Goal: Task Accomplishment & Management: Use online tool/utility

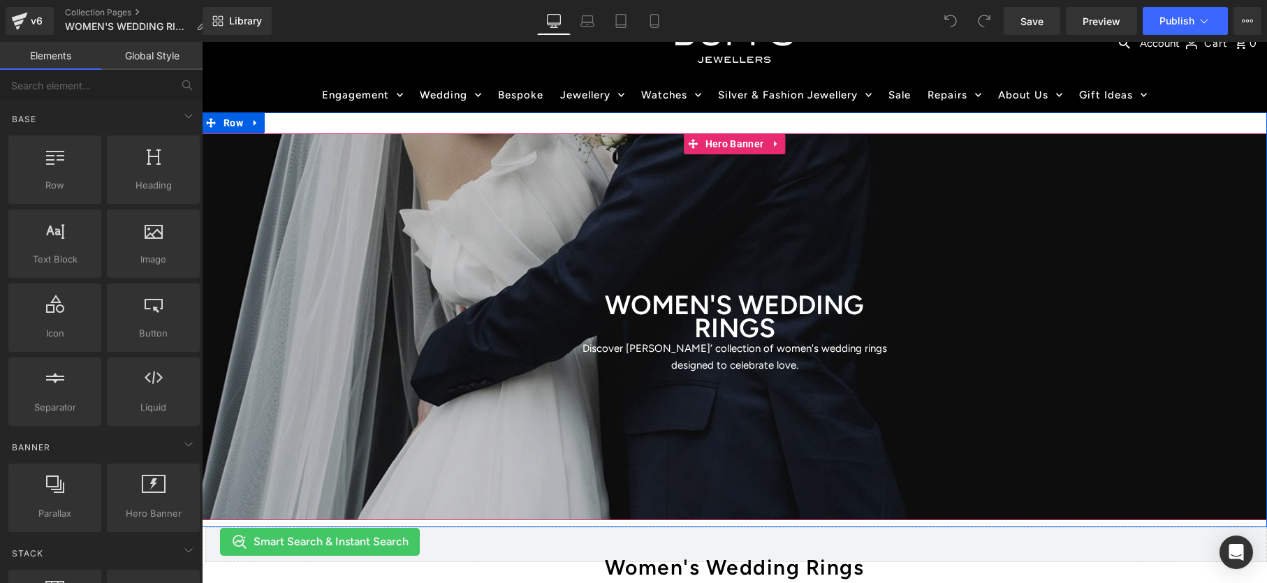
scroll to position [68, 0]
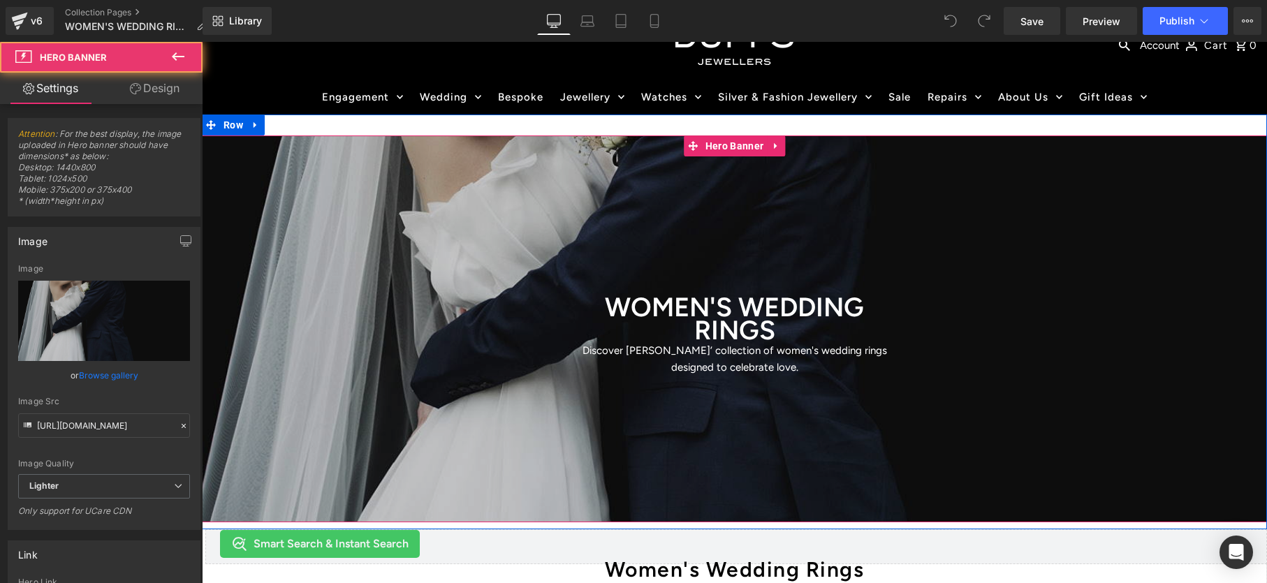
click at [599, 170] on div at bounding box center [734, 329] width 1065 height 387
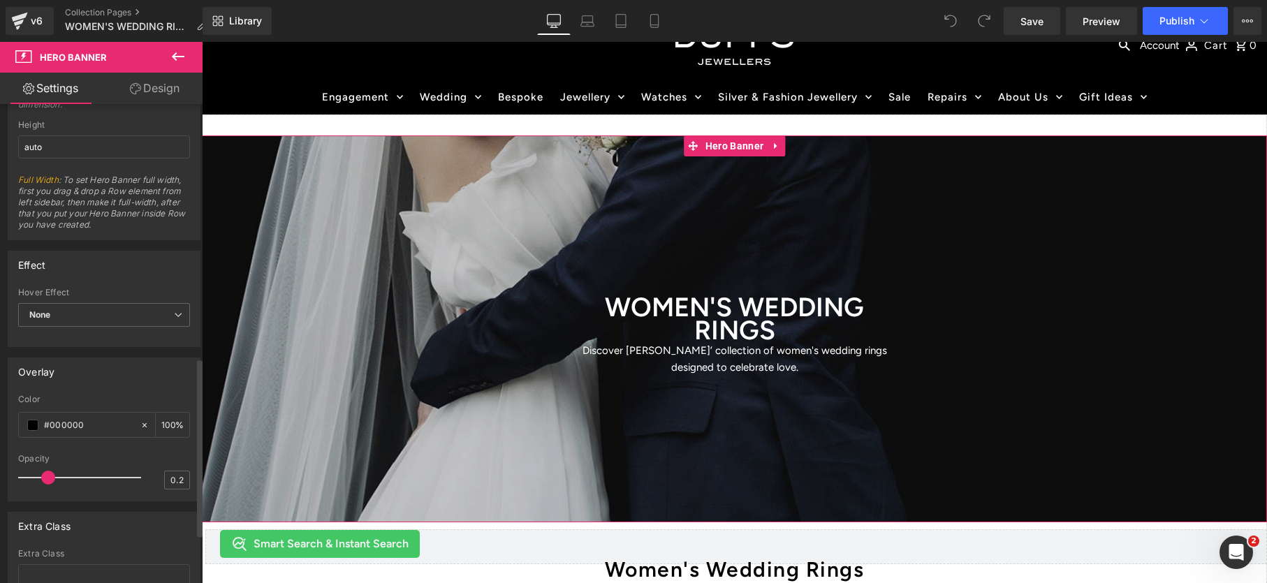
scroll to position [812, 0]
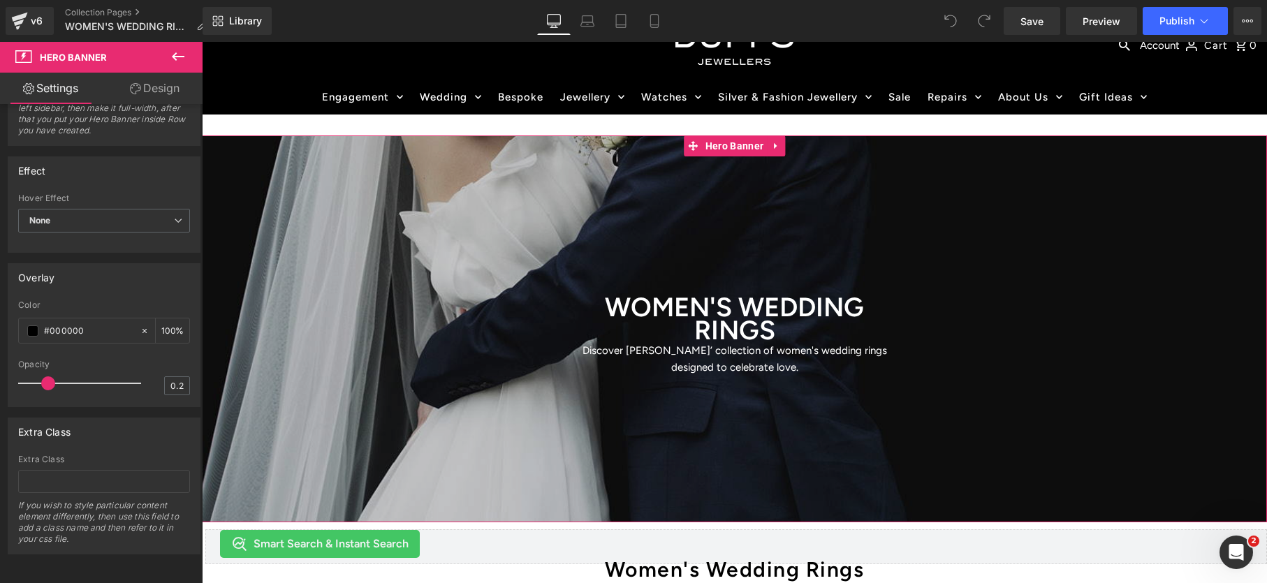
drag, startPoint x: 138, startPoint y: 100, endPoint x: 113, endPoint y: 161, distance: 66.2
click at [138, 100] on link "Design" at bounding box center [154, 88] width 101 height 31
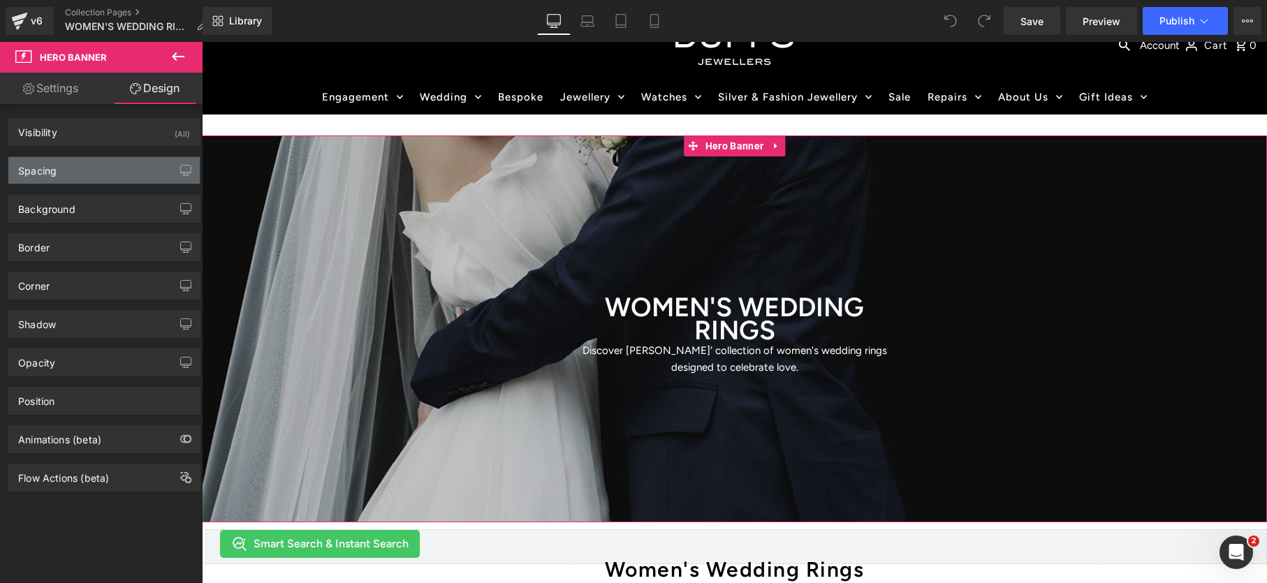
type input "0"
type input "200"
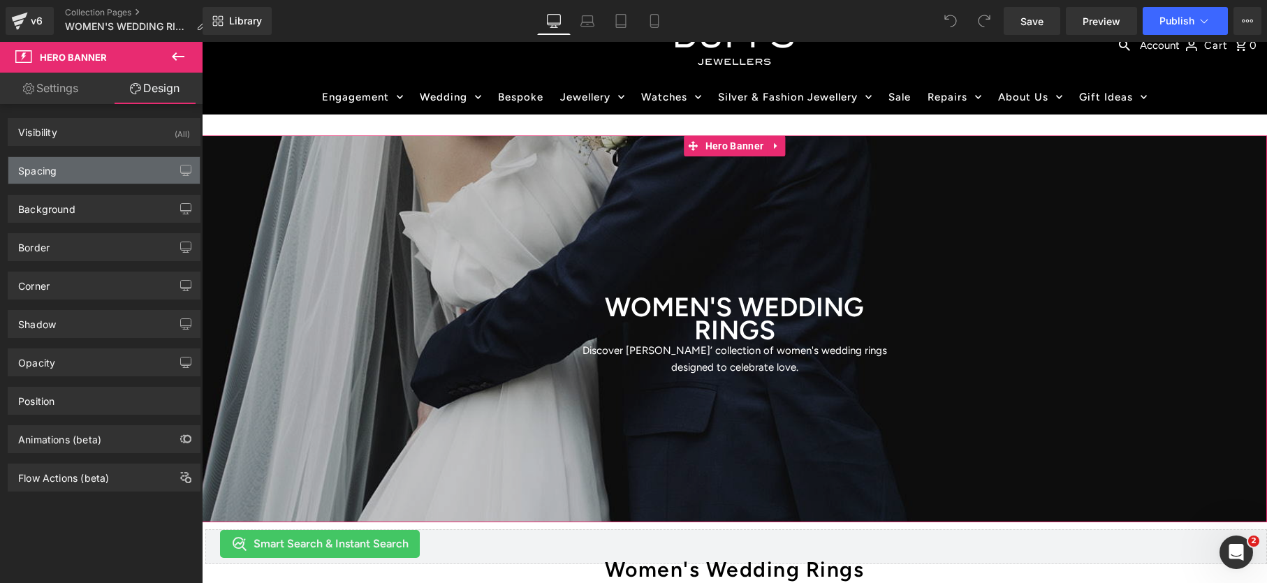
type input "0"
type input "200"
type input "0"
click at [107, 177] on div "Spacing" at bounding box center [103, 170] width 191 height 27
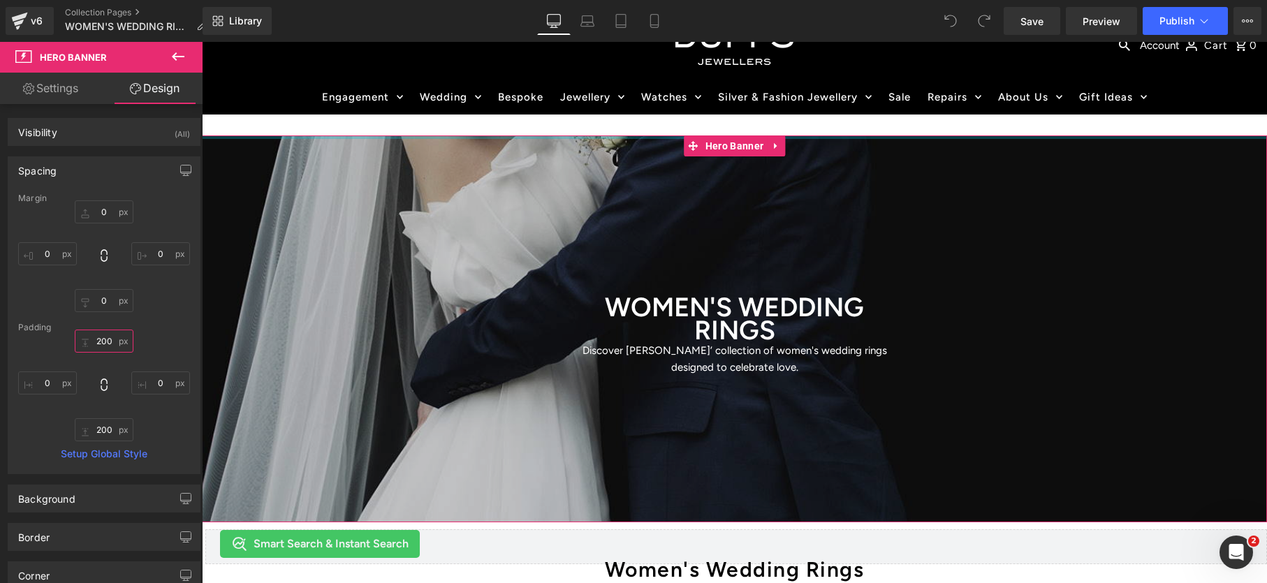
click at [92, 342] on input "200" at bounding box center [104, 341] width 59 height 23
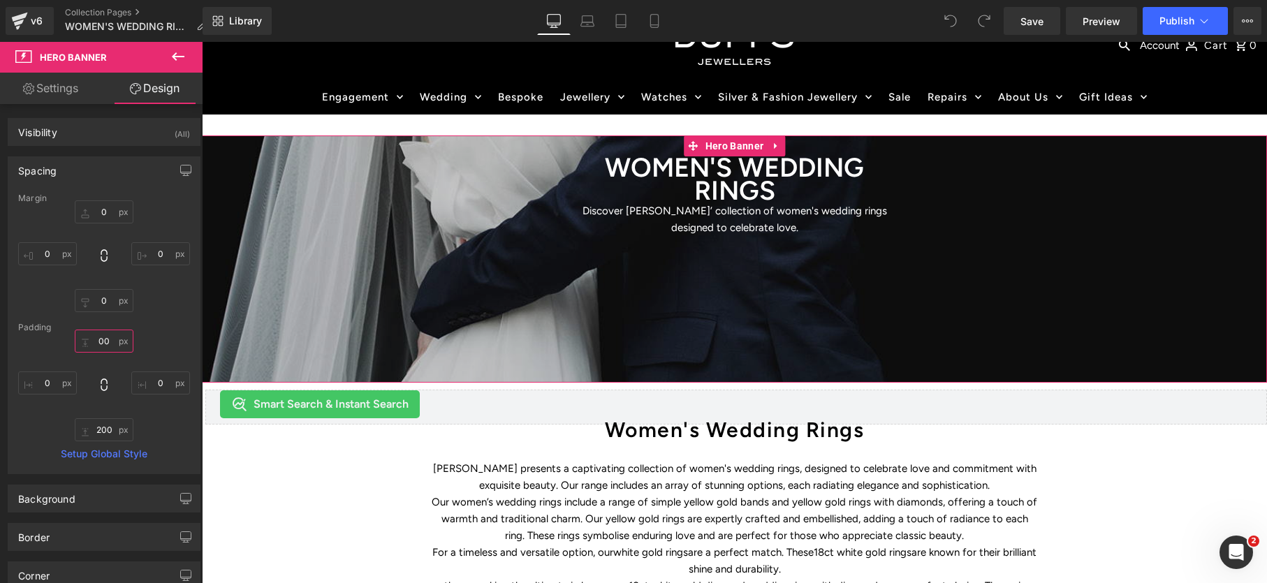
type input "0"
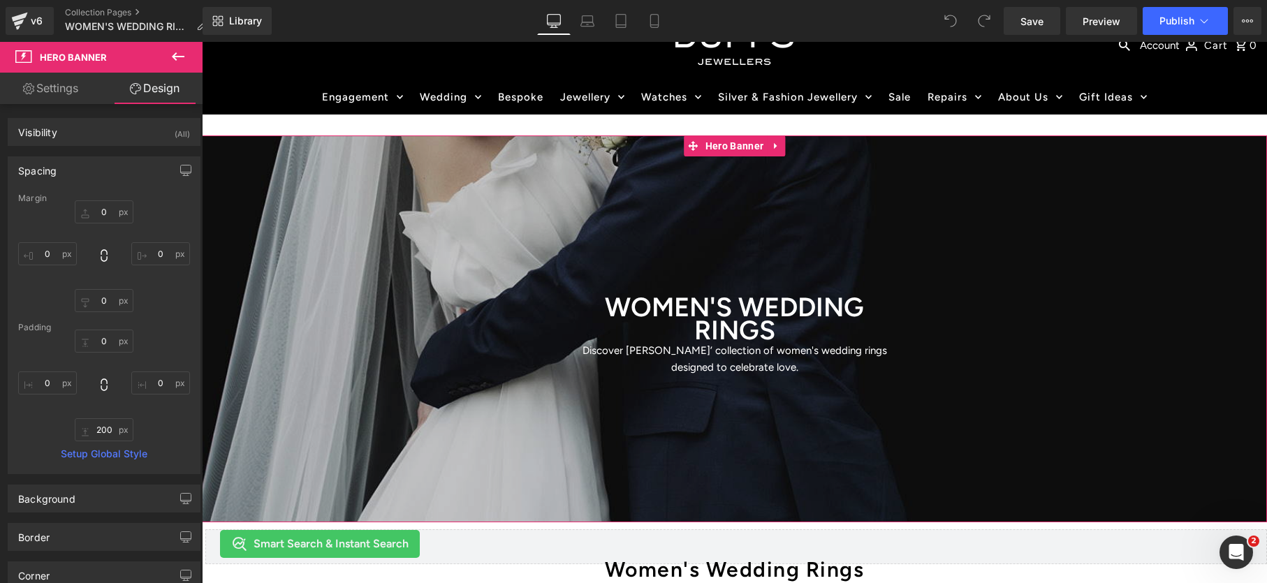
click at [156, 330] on div "Padding" at bounding box center [104, 328] width 172 height 10
click at [105, 430] on input "200" at bounding box center [104, 430] width 59 height 23
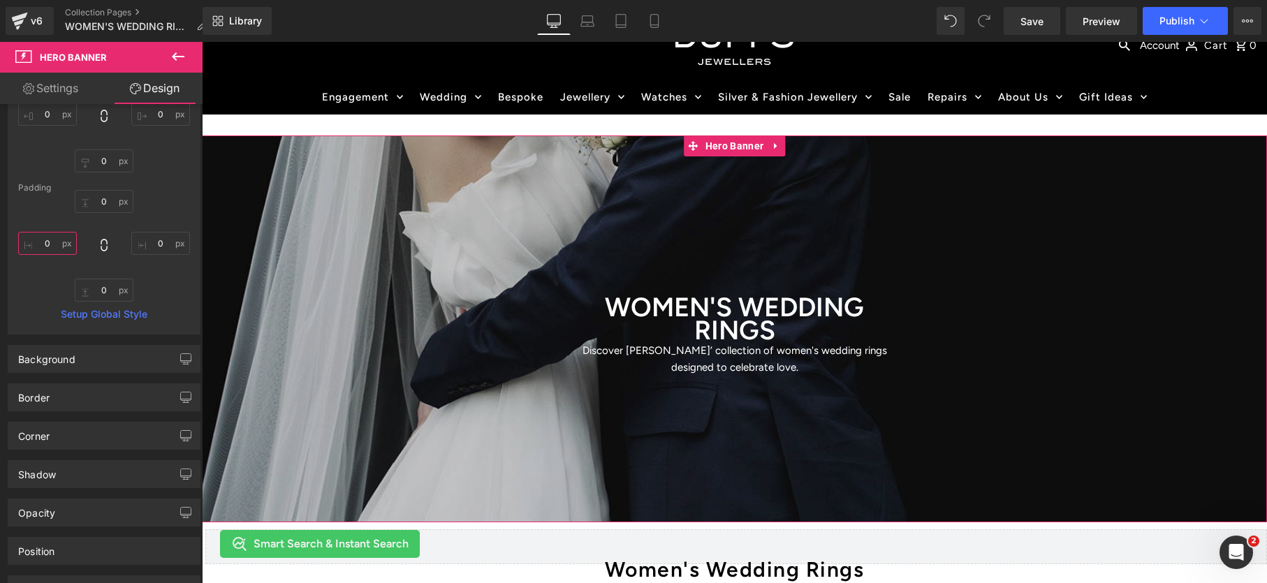
scroll to position [210, 0]
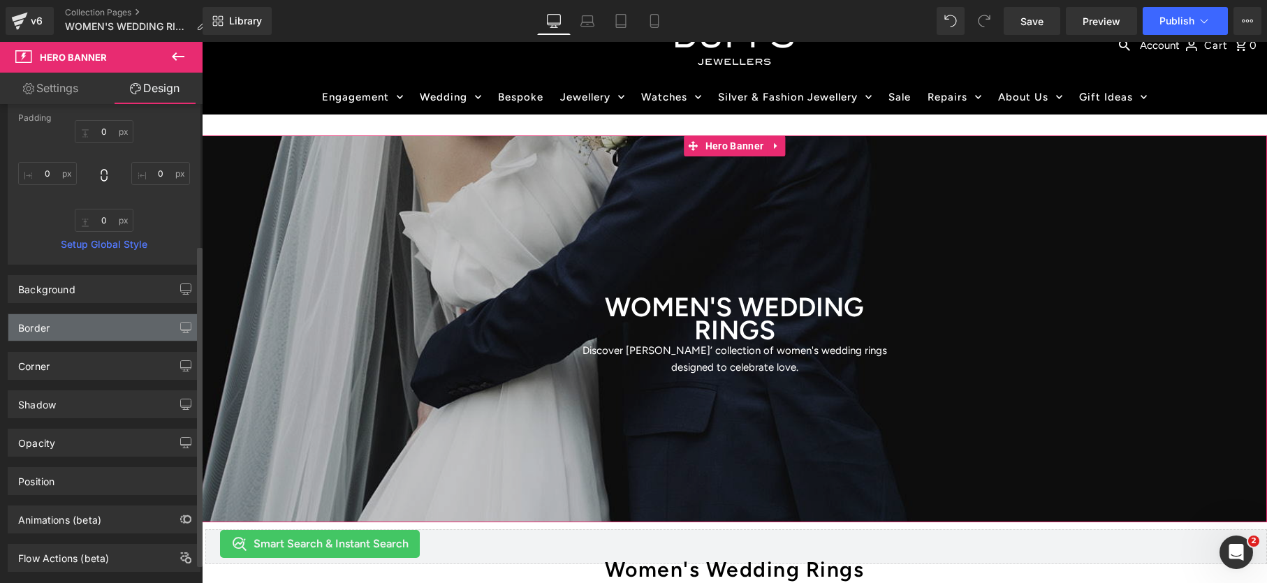
click at [156, 335] on div "Border" at bounding box center [103, 327] width 191 height 27
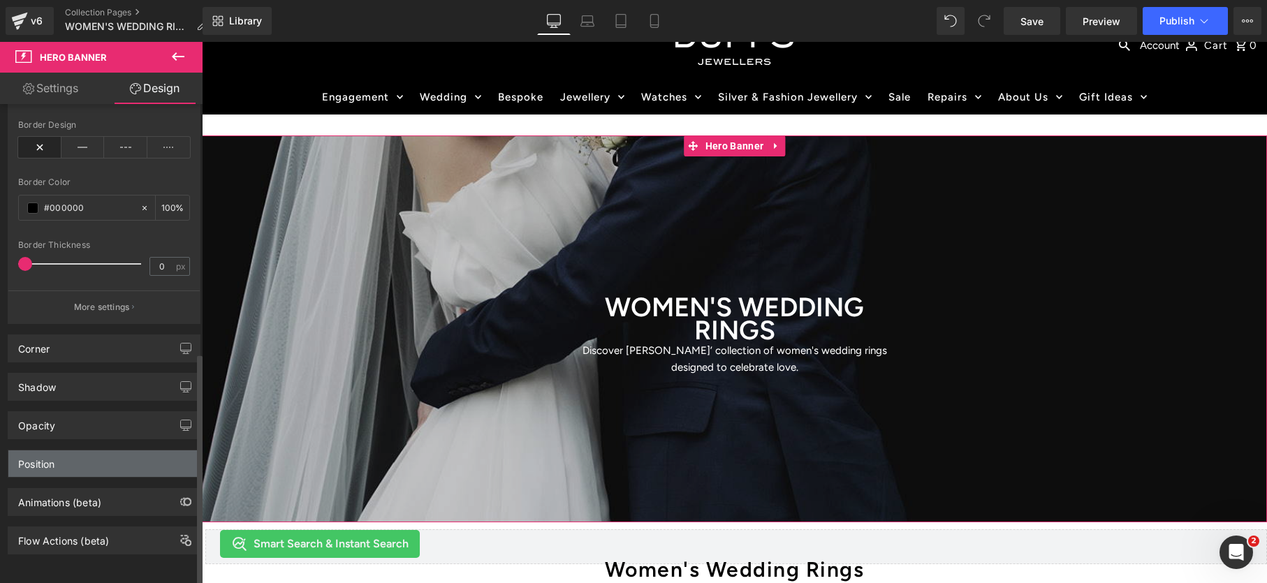
scroll to position [511, 0]
click at [110, 451] on div "Position" at bounding box center [103, 464] width 191 height 27
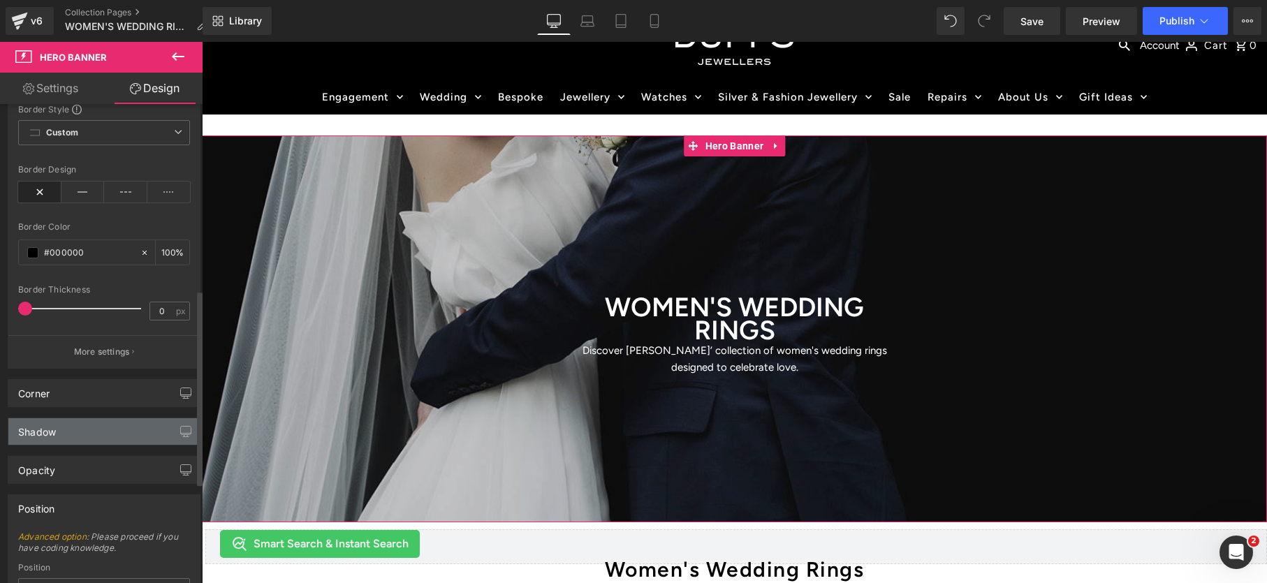
scroll to position [456, 0]
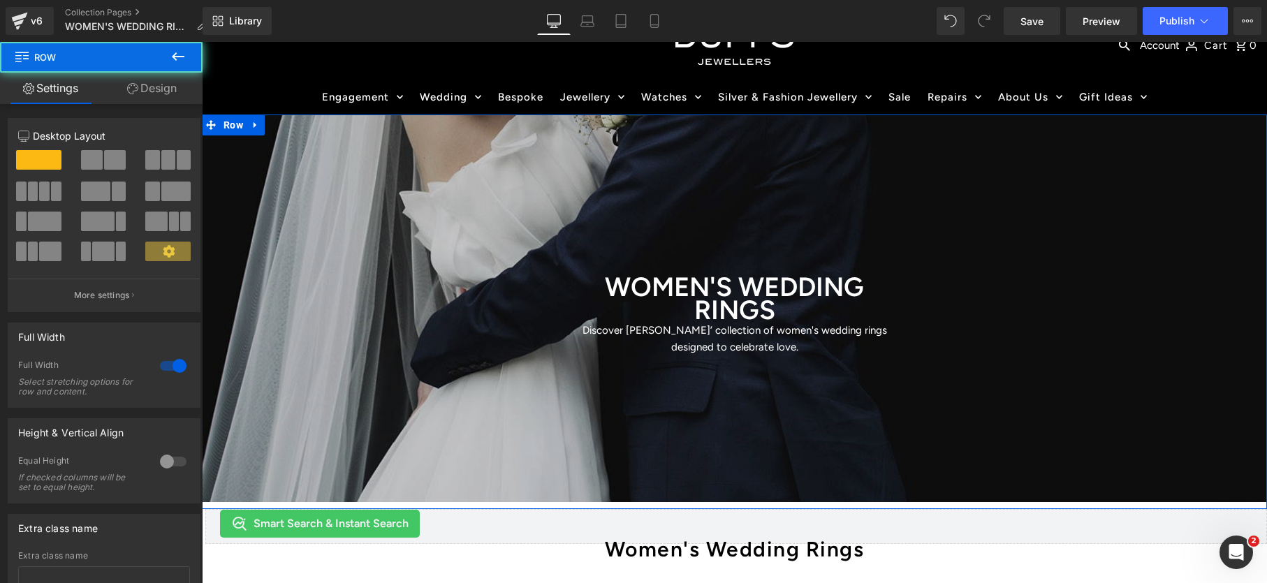
drag, startPoint x: 510, startPoint y: 133, endPoint x: 511, endPoint y: 123, distance: 10.6
click at [509, 113] on div ".top-bar-grid .fash--facebook:hover .hover-fill { fill: var(--top-bar-color);} …" at bounding box center [734, 575] width 1065 height 1205
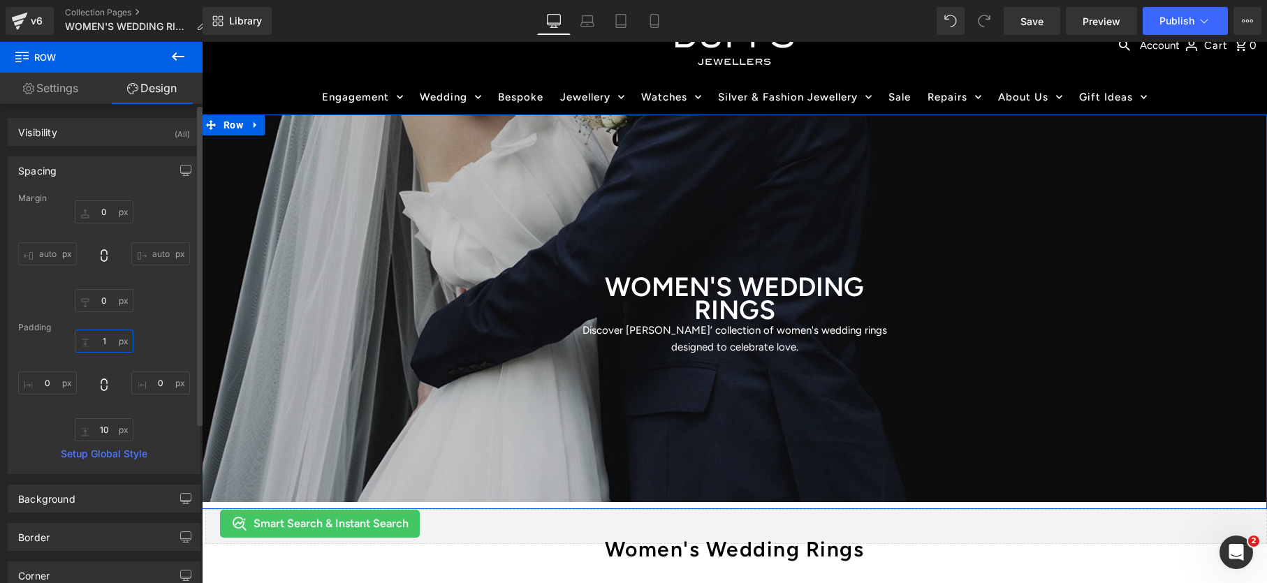
click at [102, 343] on input "1" at bounding box center [104, 341] width 59 height 23
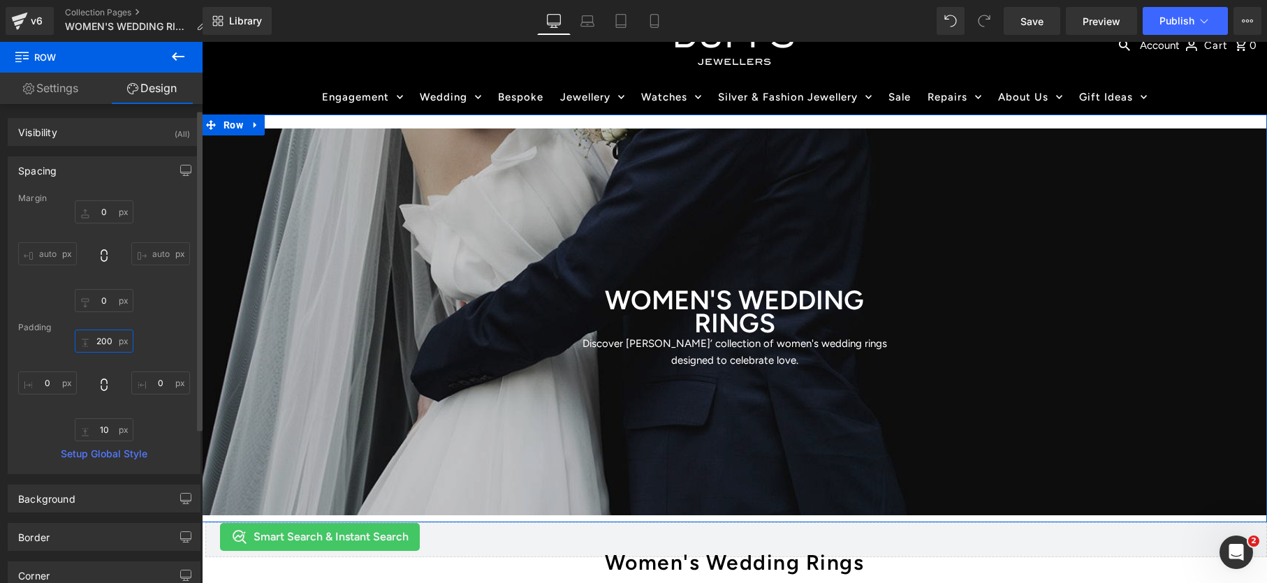
scroll to position [18, 0]
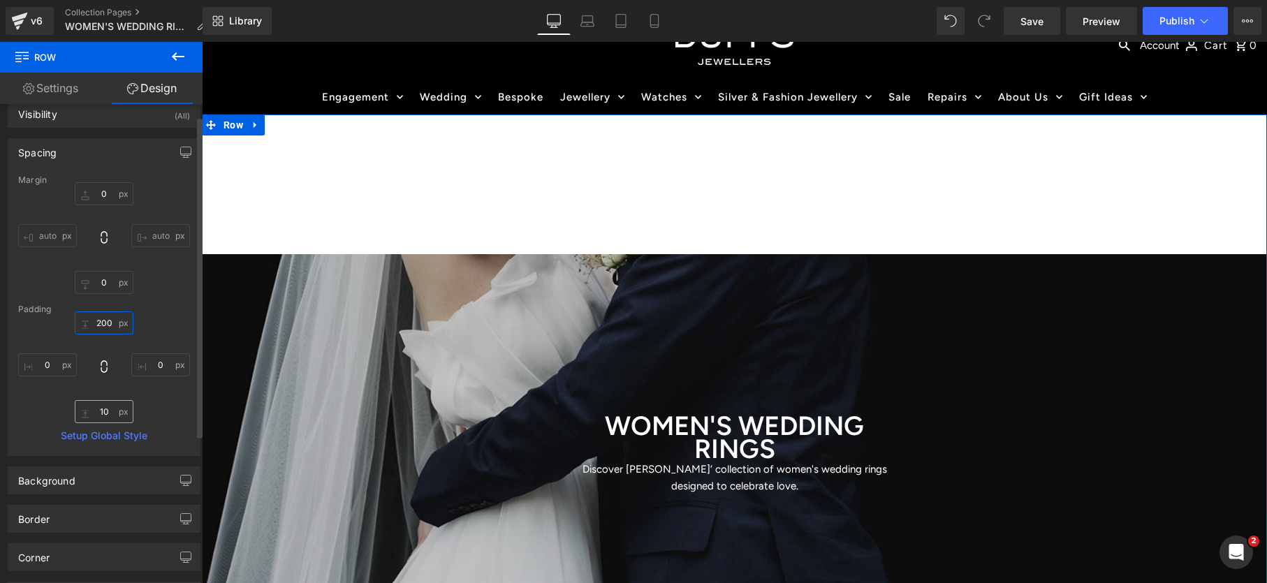
type input "200"
click at [103, 414] on input "10" at bounding box center [104, 411] width 59 height 23
type input "200"
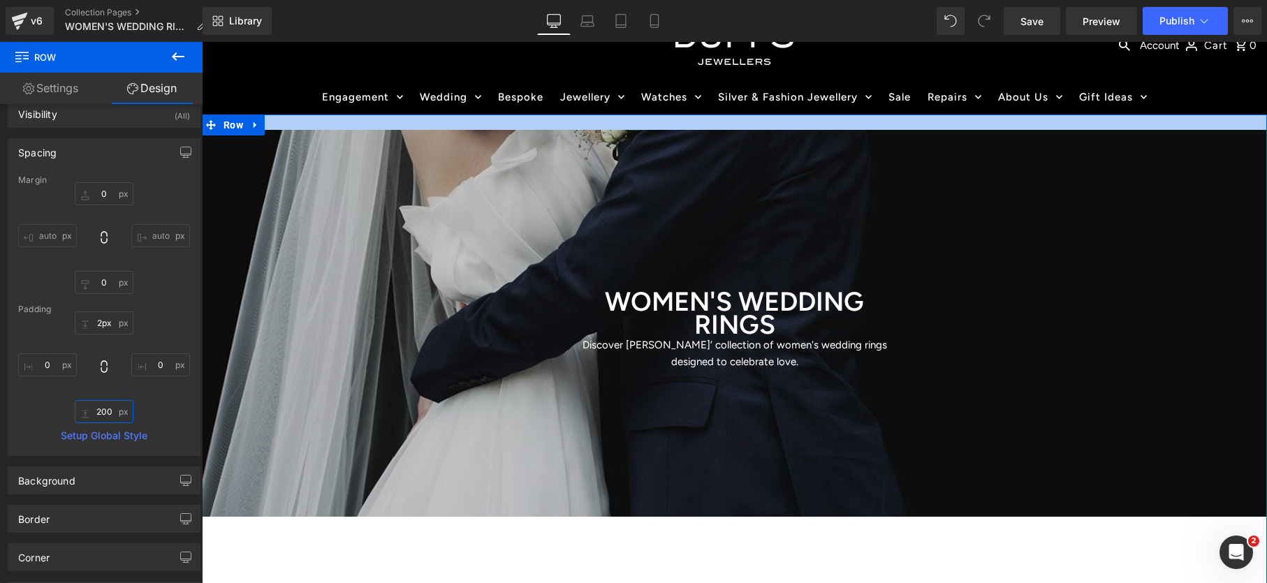
type input "0px"
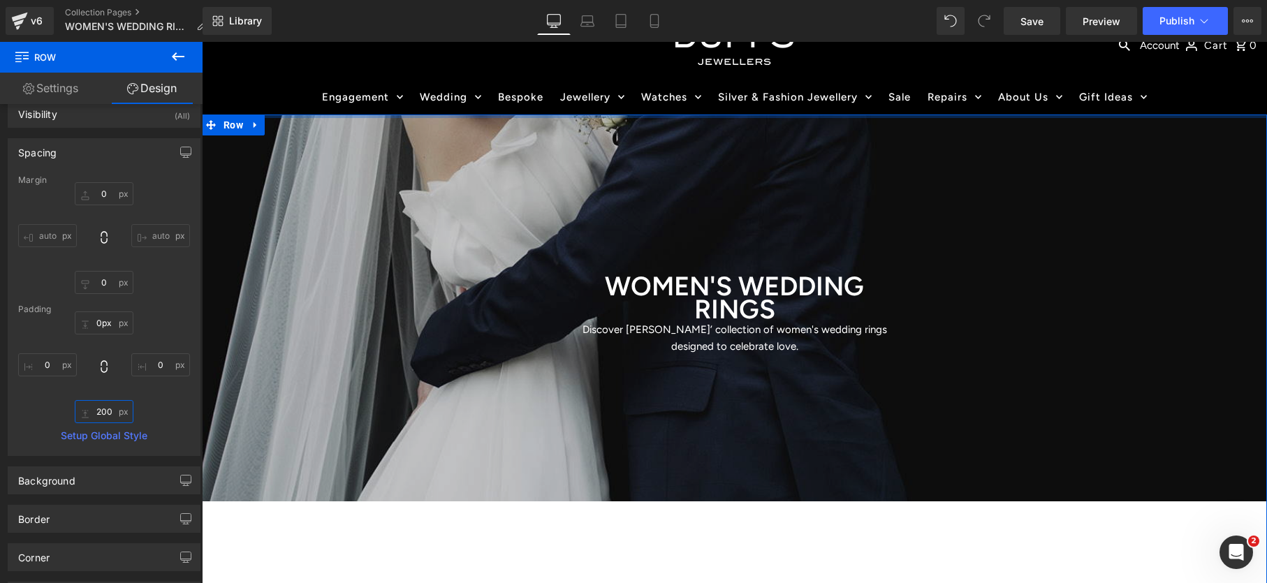
drag, startPoint x: 511, startPoint y: 253, endPoint x: 507, endPoint y: 117, distance: 136.3
click at [507, 117] on div at bounding box center [734, 116] width 1065 height 3
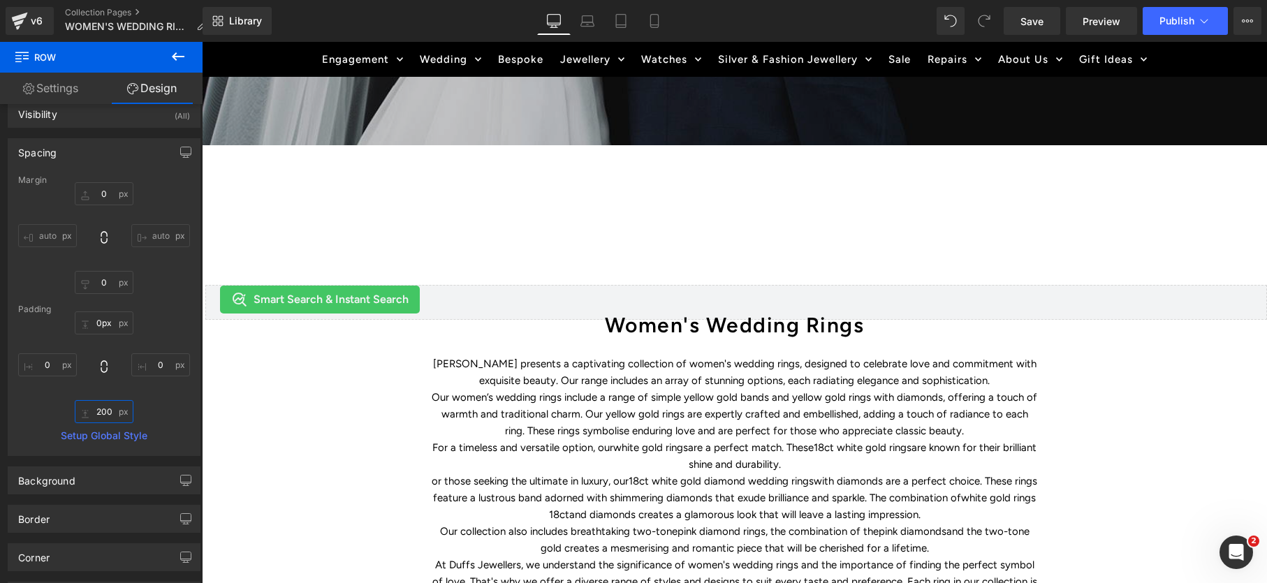
scroll to position [423, 0]
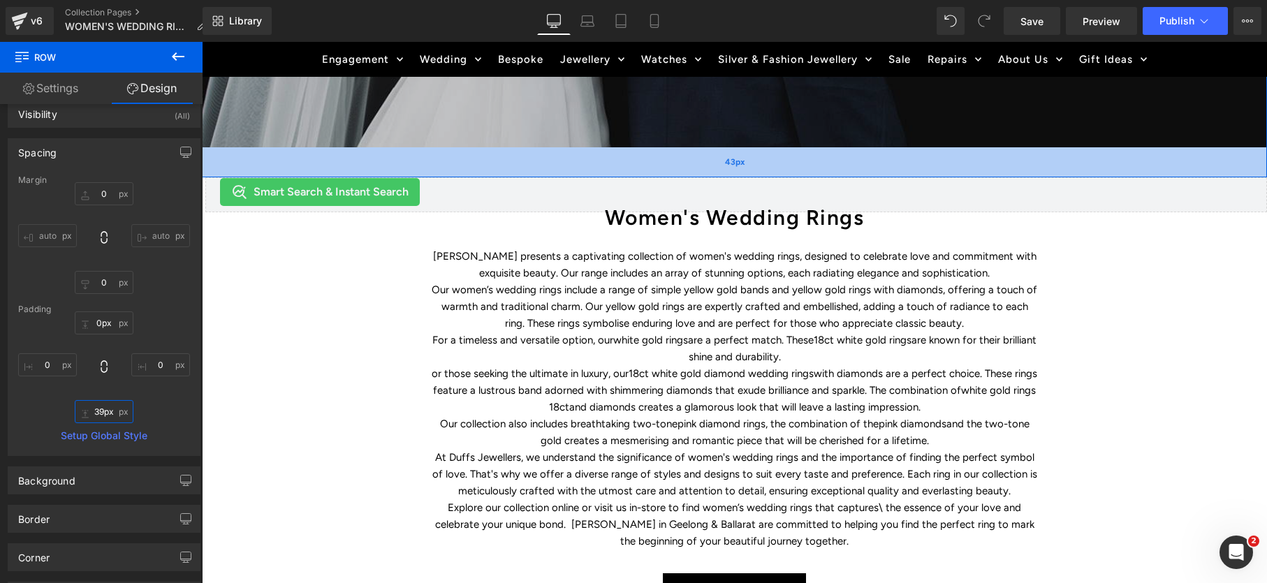
type input "38px"
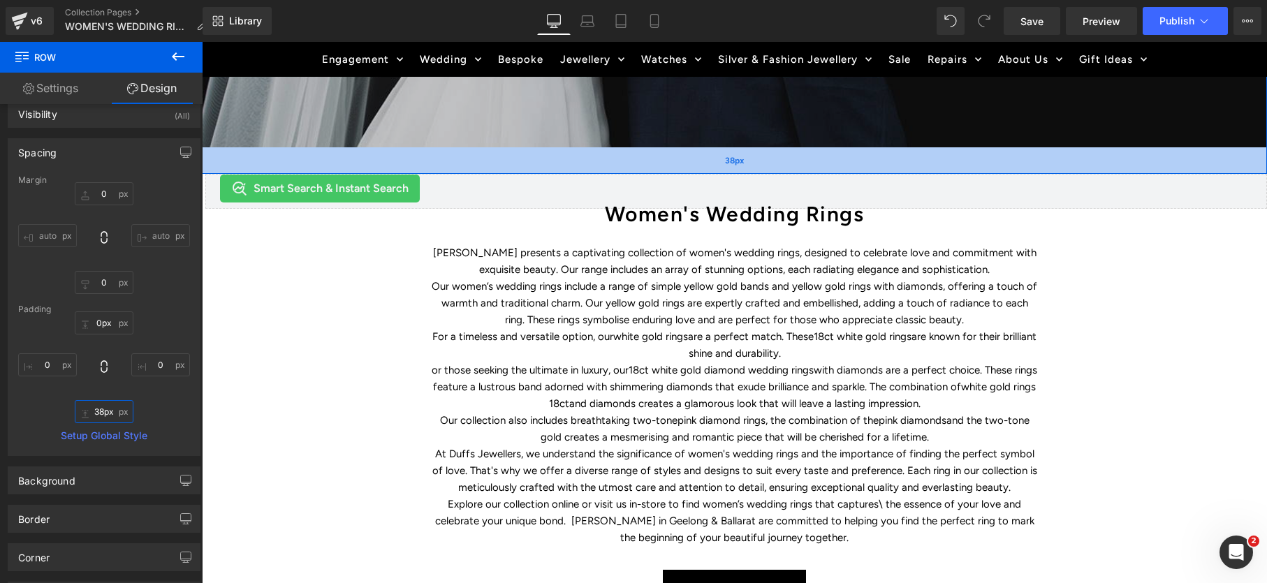
drag, startPoint x: 559, startPoint y: 283, endPoint x: 549, endPoint y: 170, distance: 113.6
click at [549, 170] on div "38px" at bounding box center [734, 160] width 1065 height 27
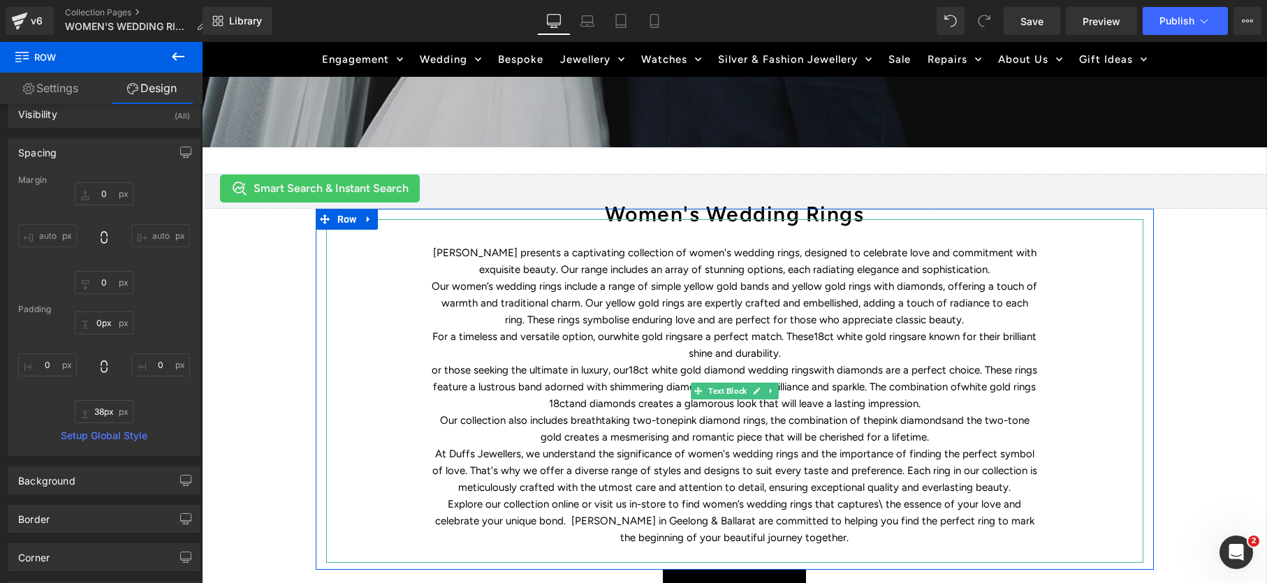
click at [606, 367] on p "or those seeking the ultimate in luxury, our 18ct white gold diamond wedding ri…" at bounding box center [735, 387] width 608 height 50
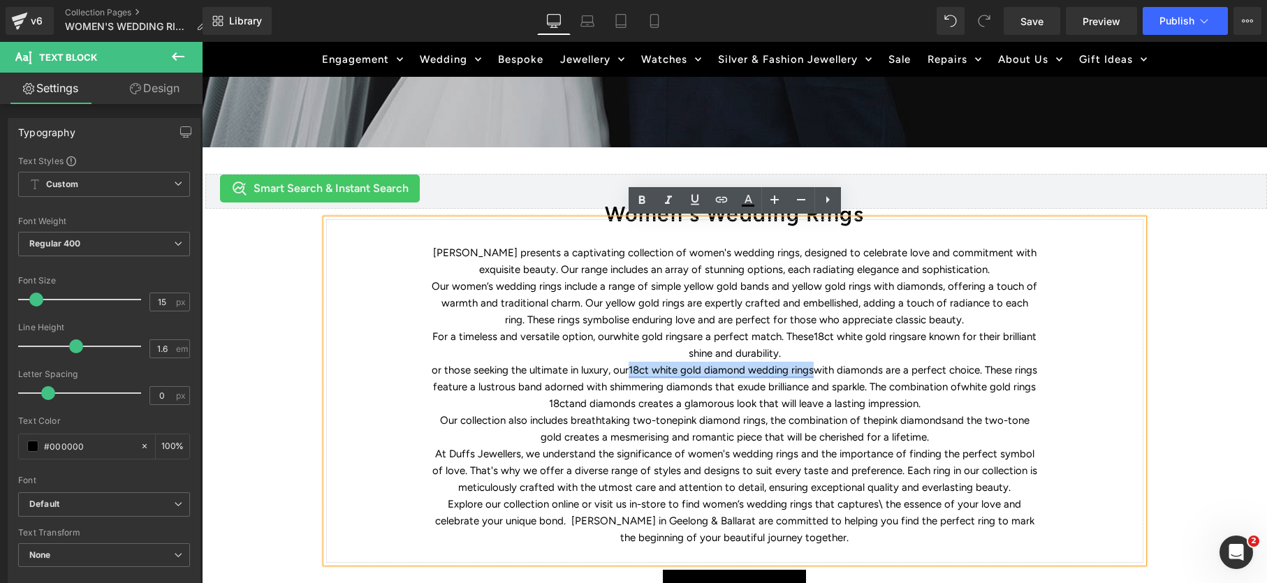
drag, startPoint x: 813, startPoint y: 372, endPoint x: 636, endPoint y: 372, distance: 176.8
click at [633, 372] on p "or those seeking the ultimate in luxury, our 18ct white gold diamond wedding ri…" at bounding box center [735, 387] width 608 height 50
drag, startPoint x: 811, startPoint y: 371, endPoint x: 636, endPoint y: 371, distance: 175.4
click at [632, 371] on p "or those seeking the ultimate in luxury, our 18ct white gold diamond wedding ri…" at bounding box center [735, 387] width 608 height 50
click at [572, 403] on link "white gold rings 18ct" at bounding box center [787, 395] width 500 height 29
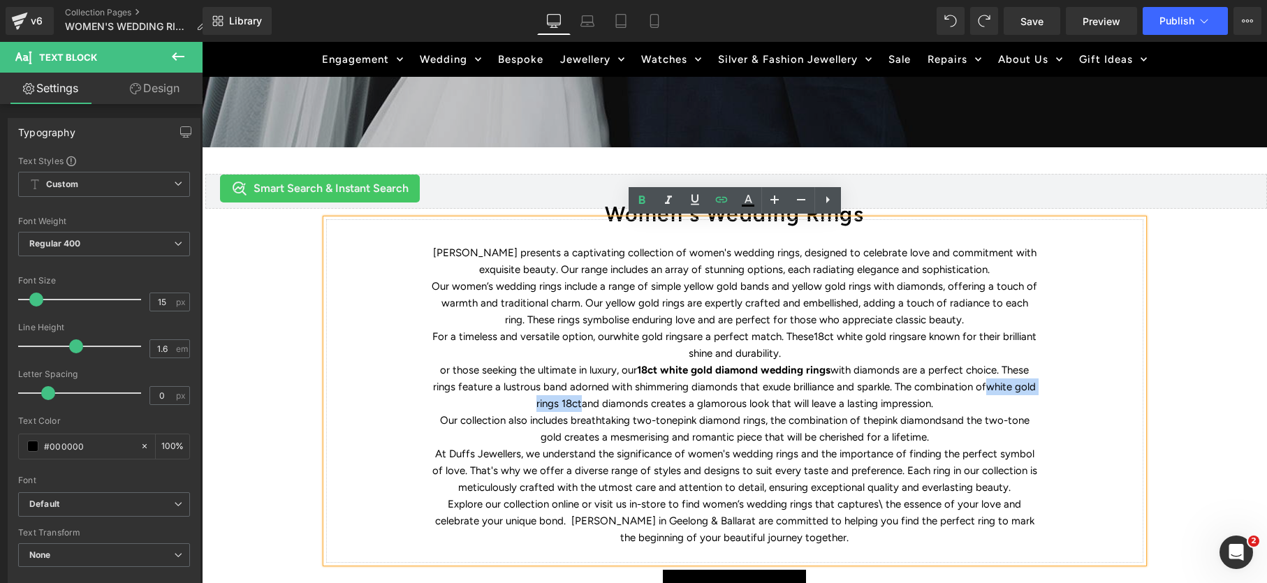
drag, startPoint x: 987, startPoint y: 386, endPoint x: 580, endPoint y: 408, distance: 407.2
click at [580, 408] on p "or those seeking the ultimate in luxury, our 18ct white gold diamond wedding ri…" at bounding box center [735, 387] width 608 height 50
click at [910, 461] on p "At Duffs Jewellers, we understand the significance of women's wedding rings and…" at bounding box center [735, 471] width 608 height 50
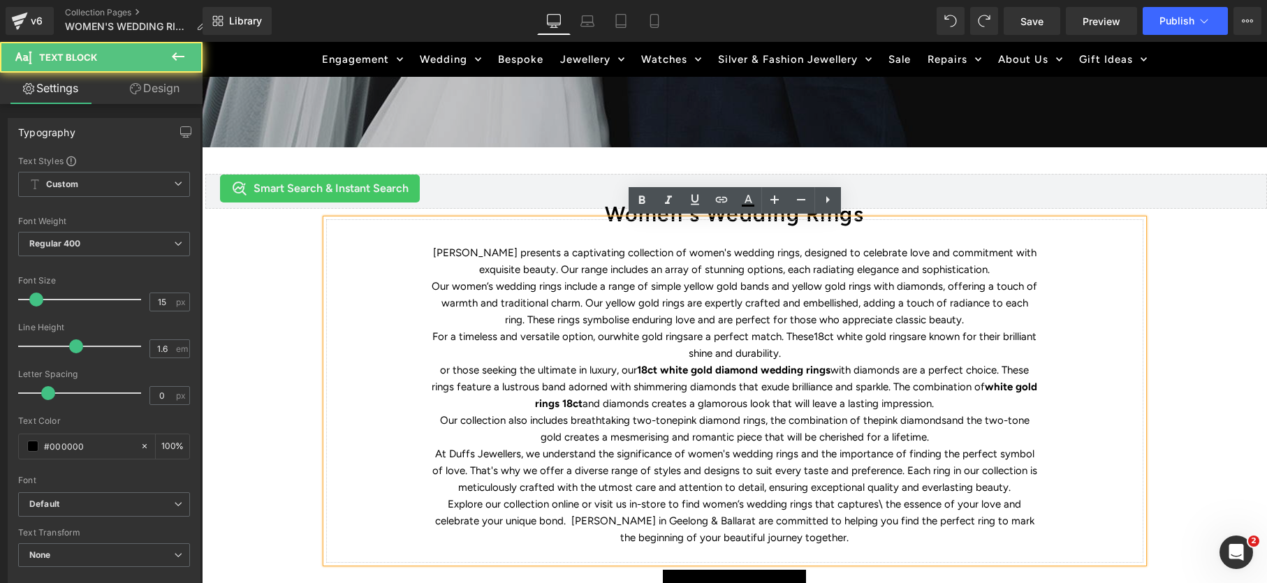
drag, startPoint x: 879, startPoint y: 504, endPoint x: 889, endPoint y: 513, distance: 12.9
click at [880, 505] on p "Explore our collection online or visit us in-store to find women’s wedding ring…" at bounding box center [735, 521] width 608 height 50
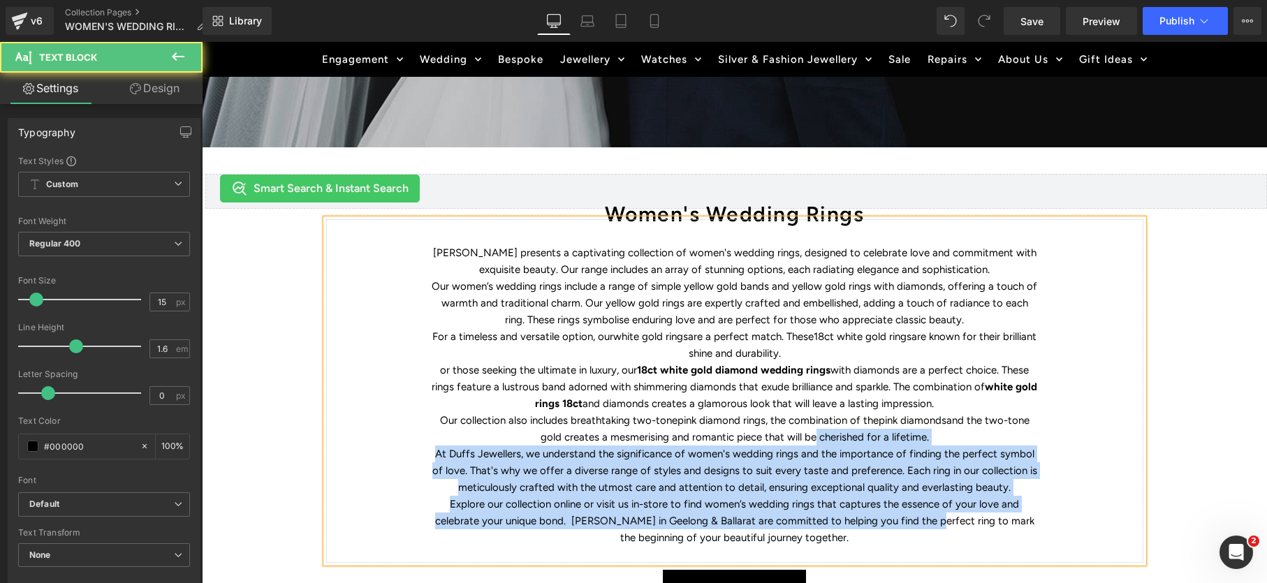
drag, startPoint x: 796, startPoint y: 439, endPoint x: 869, endPoint y: 522, distance: 110.9
click at [875, 523] on div "[PERSON_NAME] presents a captivating collection of women's wedding rings, desig…" at bounding box center [734, 391] width 817 height 344
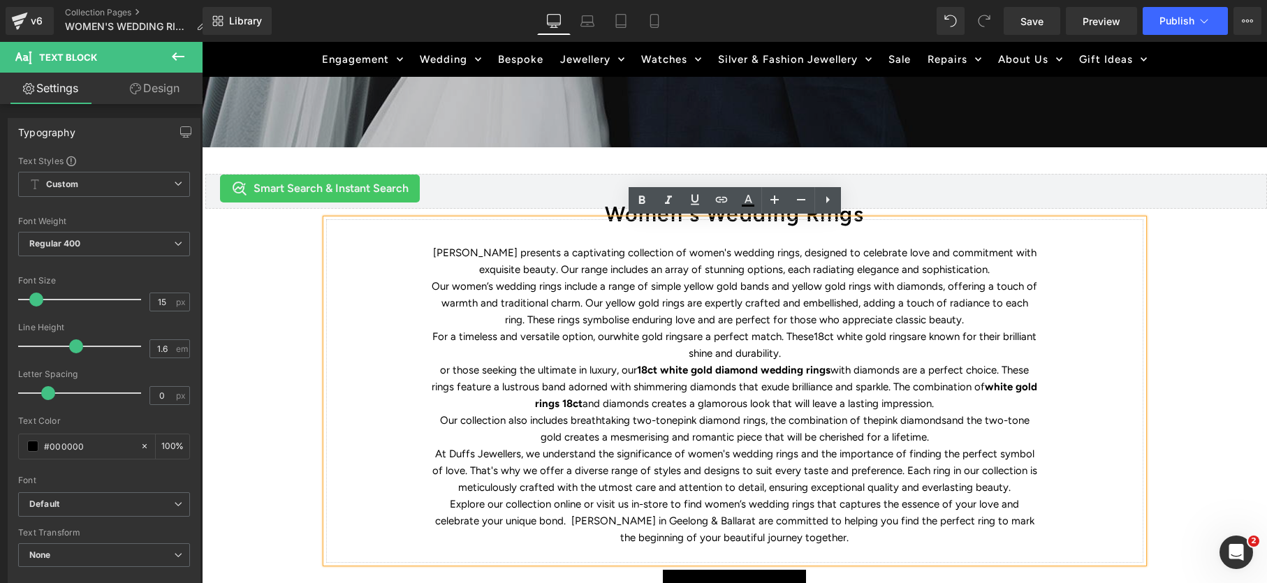
click at [734, 536] on p "Explore our collection online or visit us in-store to find women’s wedding ring…" at bounding box center [735, 521] width 608 height 50
drag, startPoint x: 667, startPoint y: 423, endPoint x: 753, endPoint y: 423, distance: 85.9
click at [753, 423] on p "Our collection also includes breathtaking two-tone pink diamond rings , the com…" at bounding box center [735, 429] width 608 height 34
click at [641, 196] on icon at bounding box center [642, 200] width 17 height 17
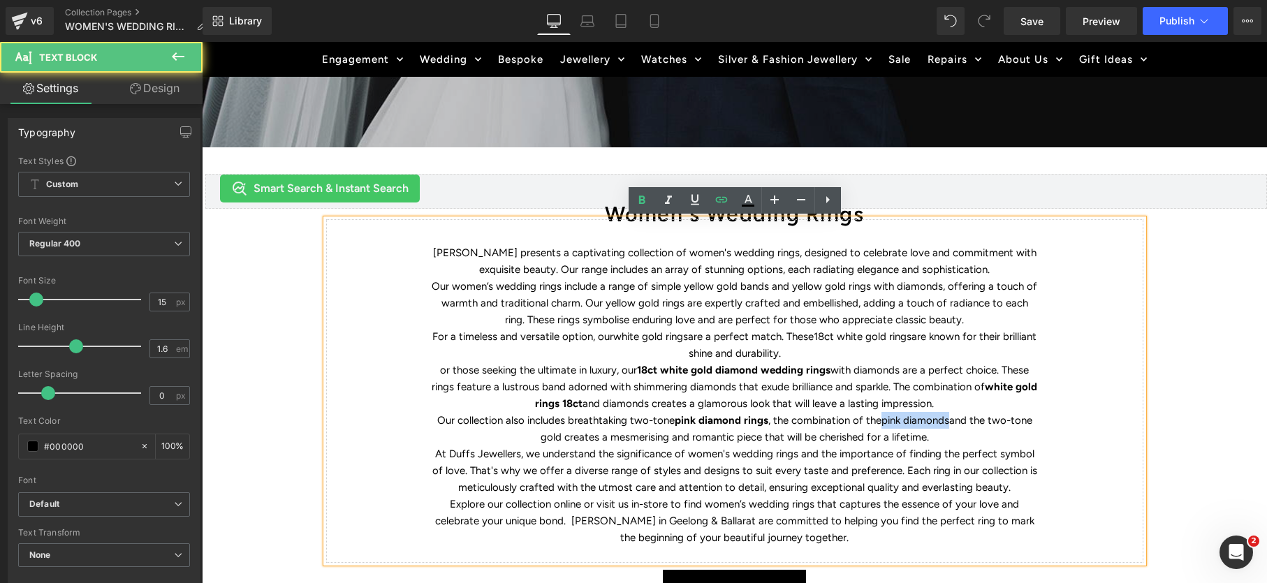
drag, startPoint x: 949, startPoint y: 420, endPoint x: 943, endPoint y: 449, distance: 29.3
click at [883, 420] on p "Our collection also includes breathtaking two-tone pink diamond rings , the com…" at bounding box center [735, 429] width 608 height 34
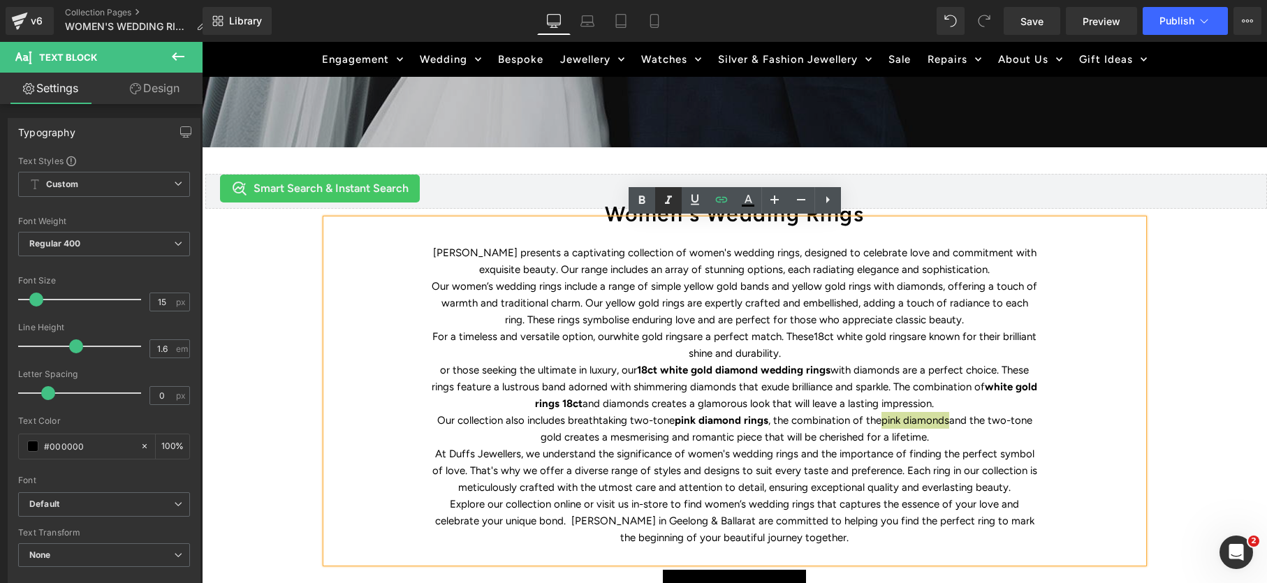
drag, startPoint x: 690, startPoint y: 201, endPoint x: 667, endPoint y: 201, distance: 23.8
click at [690, 201] on icon at bounding box center [695, 199] width 17 height 17
drag, startPoint x: 640, startPoint y: 201, endPoint x: 640, endPoint y: 208, distance: 7.7
click at [640, 201] on icon at bounding box center [642, 200] width 6 height 8
click at [644, 201] on icon at bounding box center [642, 200] width 6 height 8
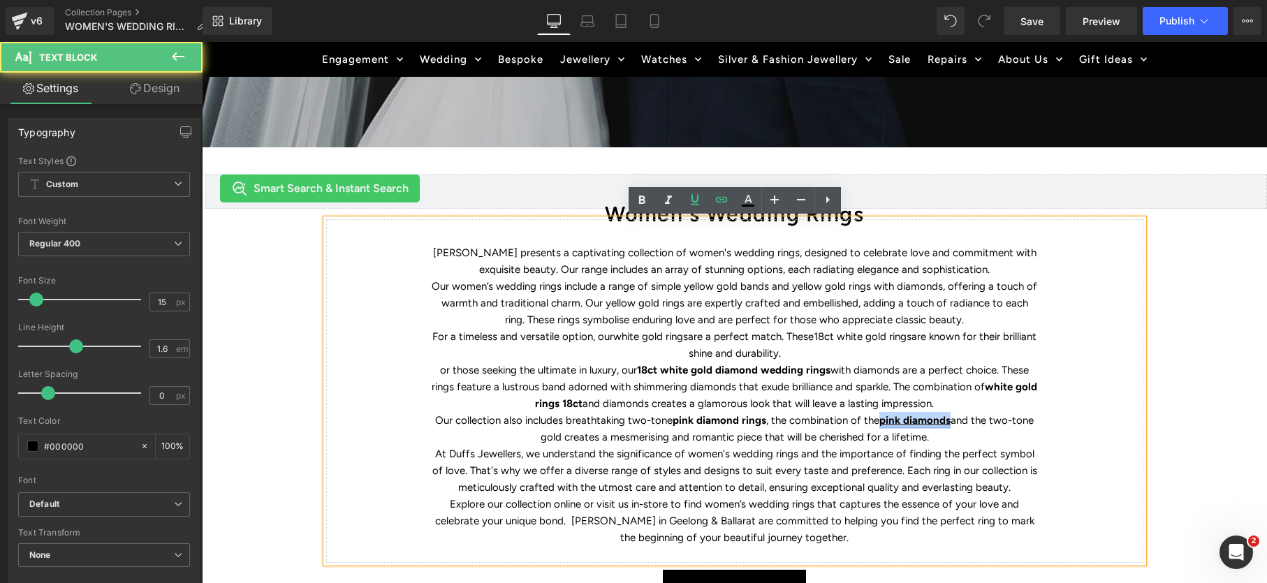
drag, startPoint x: 952, startPoint y: 421, endPoint x: 878, endPoint y: 422, distance: 74.8
click at [878, 422] on p "Our collection also includes breathtaking two-tone pink diamond rings , the com…" at bounding box center [735, 429] width 608 height 34
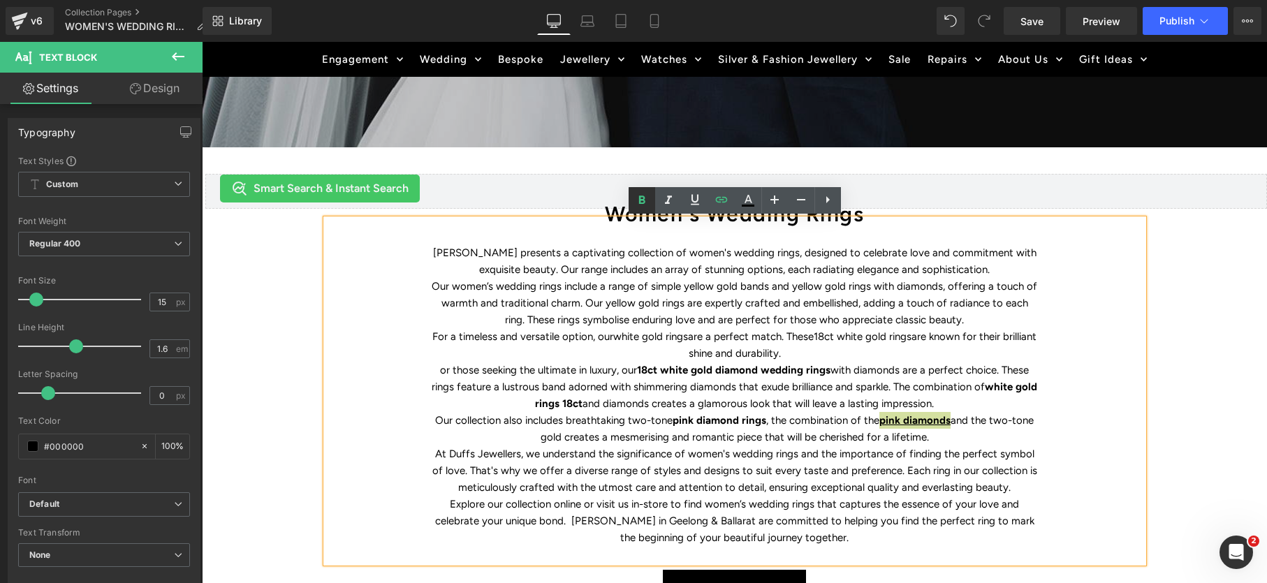
drag, startPoint x: 646, startPoint y: 199, endPoint x: 647, endPoint y: 208, distance: 9.2
click at [646, 200] on icon at bounding box center [642, 200] width 17 height 17
drag, startPoint x: 769, startPoint y: 421, endPoint x: 675, endPoint y: 417, distance: 94.4
click at [675, 418] on p "Our collection also includes breathtaking two-tone pink diamond rings , the com…" at bounding box center [735, 429] width 608 height 34
click at [641, 205] on icon at bounding box center [642, 200] width 17 height 17
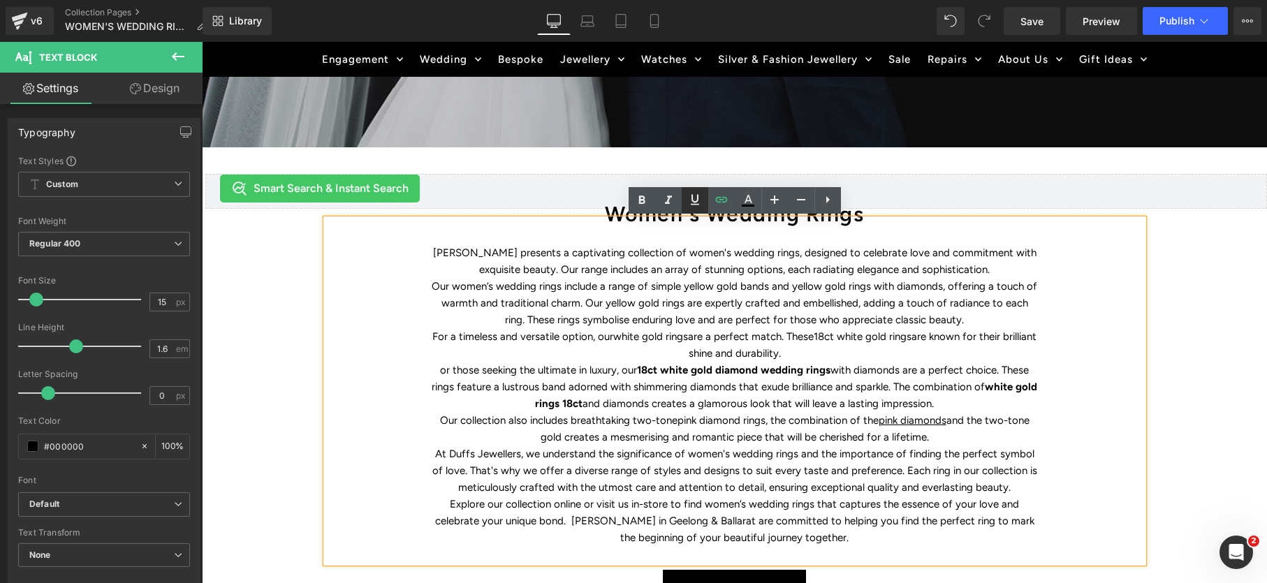
click at [699, 203] on icon at bounding box center [695, 199] width 17 height 17
drag, startPoint x: 580, startPoint y: 404, endPoint x: 969, endPoint y: 373, distance: 390.4
click at [985, 390] on strong "white gold rings 18ct" at bounding box center [786, 395] width 502 height 29
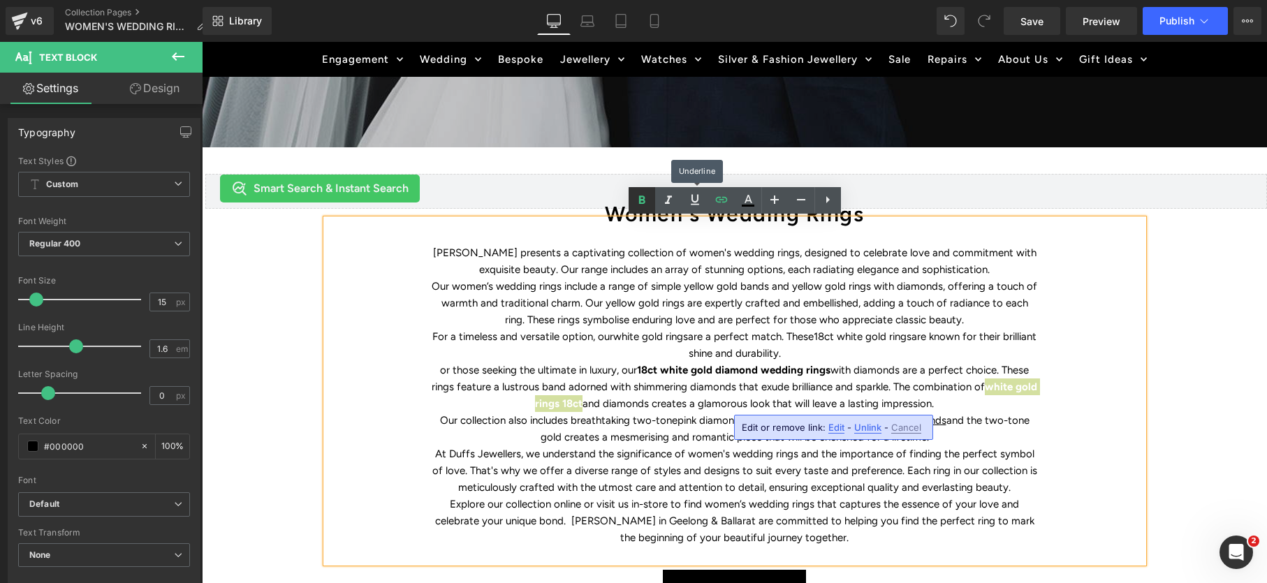
drag, startPoint x: 694, startPoint y: 193, endPoint x: 654, endPoint y: 194, distance: 39.8
click at [693, 194] on icon at bounding box center [695, 199] width 17 height 17
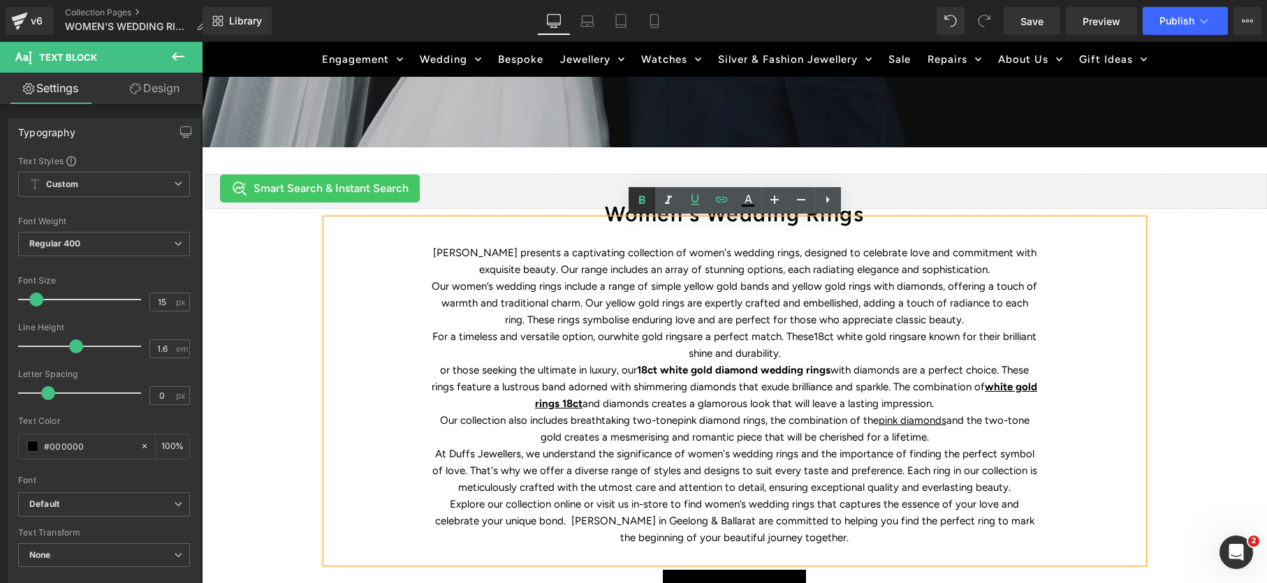
click at [639, 199] on icon at bounding box center [642, 200] width 17 height 17
drag, startPoint x: 809, startPoint y: 372, endPoint x: 643, endPoint y: 338, distance: 169.6
click at [636, 370] on p "or those seeking the ultimate in luxury, our 18ct white gold diamond wedding ri…" at bounding box center [735, 387] width 608 height 50
click at [650, 204] on link at bounding box center [642, 200] width 27 height 27
drag, startPoint x: 694, startPoint y: 202, endPoint x: 697, endPoint y: 212, distance: 11.0
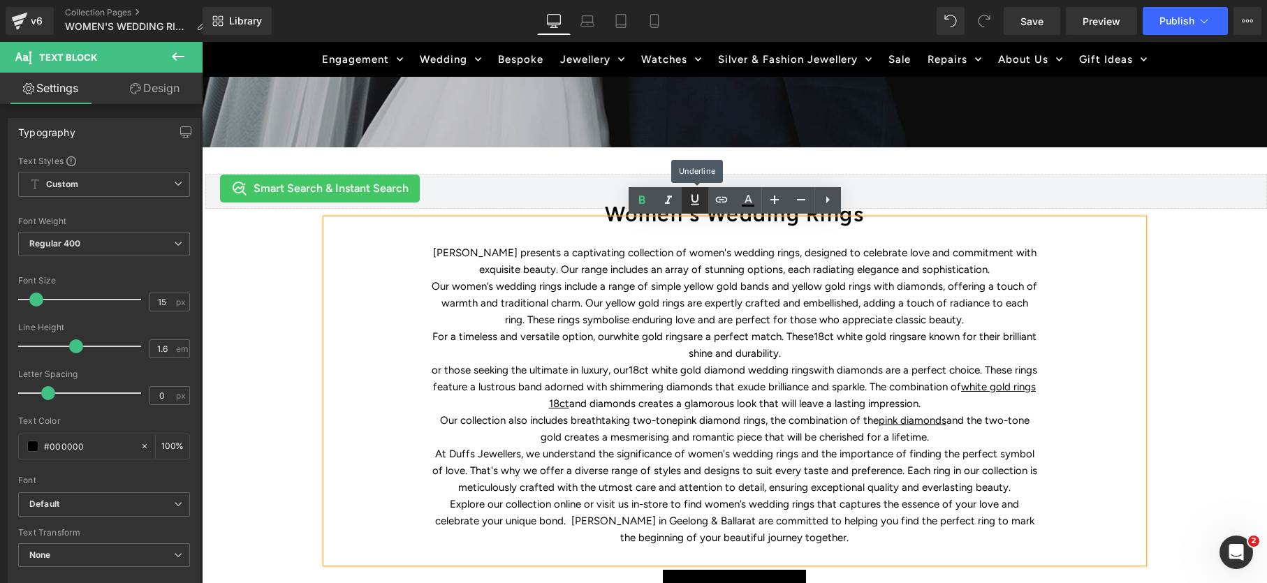
click at [694, 202] on icon at bounding box center [695, 200] width 8 height 10
drag, startPoint x: 812, startPoint y: 370, endPoint x: 633, endPoint y: 367, distance: 178.9
click at [633, 367] on p "or those seeking the ultimate in luxury, our 18ct white gold diamond wedding ri…" at bounding box center [735, 387] width 608 height 50
click at [701, 203] on icon at bounding box center [695, 199] width 17 height 17
click at [713, 285] on p "Our women’s wedding rings include a range of simple yellow gold bands and yello…" at bounding box center [735, 303] width 608 height 50
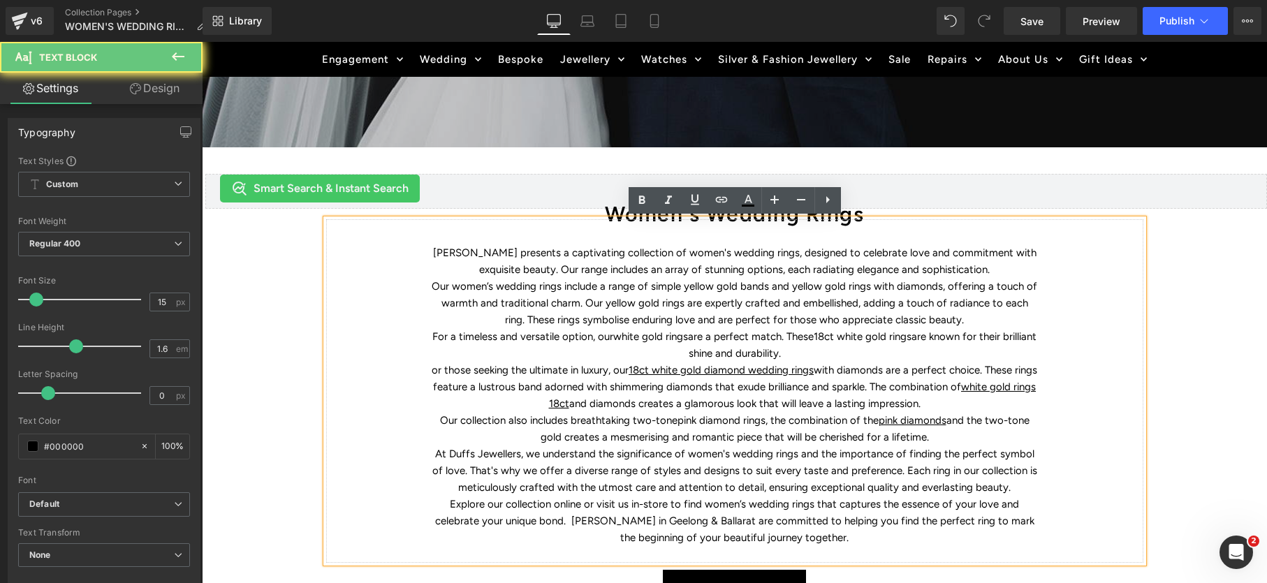
click at [765, 288] on p "Our women’s wedding rings include a range of simple yellow gold bands and yello…" at bounding box center [735, 303] width 608 height 50
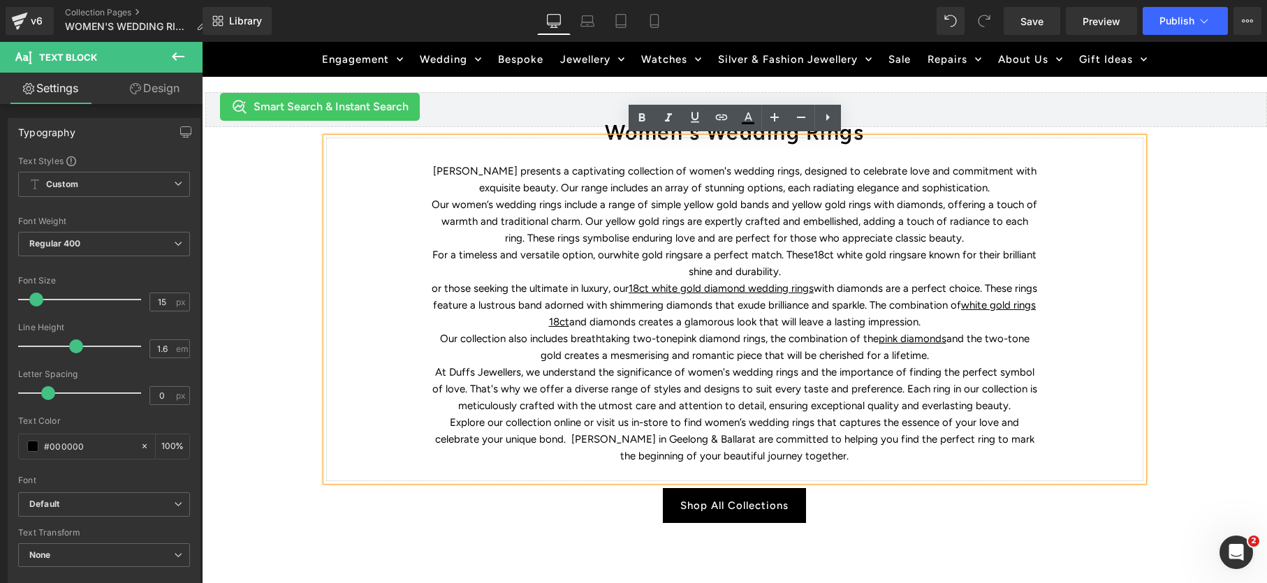
scroll to position [505, 0]
click at [1166, 13] on button "Publish" at bounding box center [1185, 21] width 85 height 28
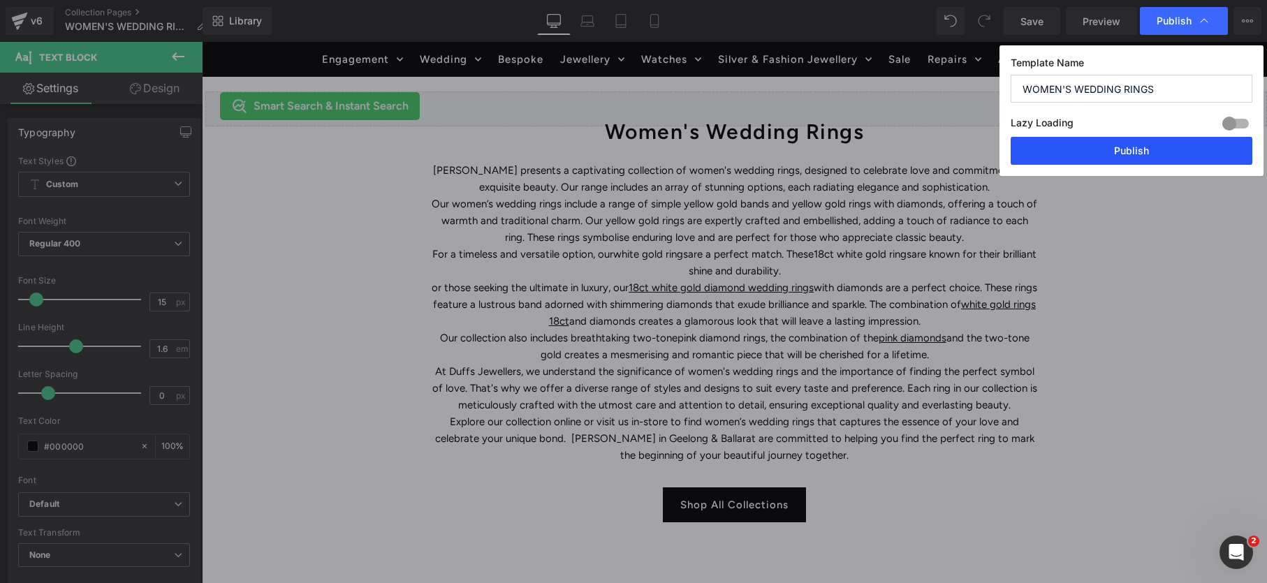
click at [1133, 151] on button "Publish" at bounding box center [1132, 151] width 242 height 28
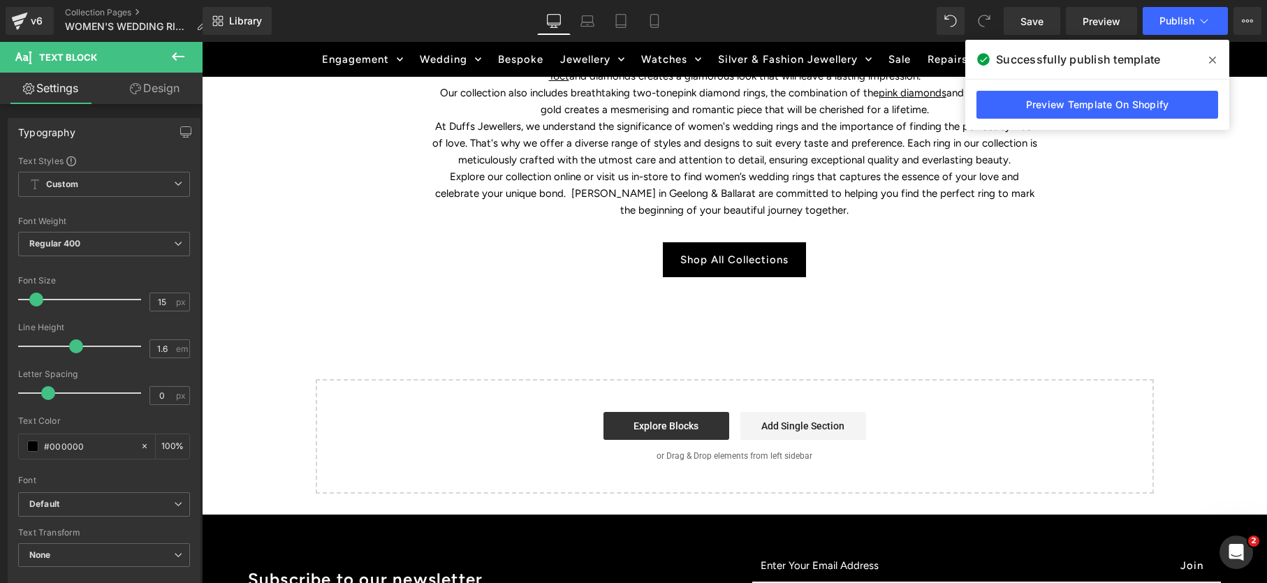
scroll to position [757, 0]
